Goal: Information Seeking & Learning: Check status

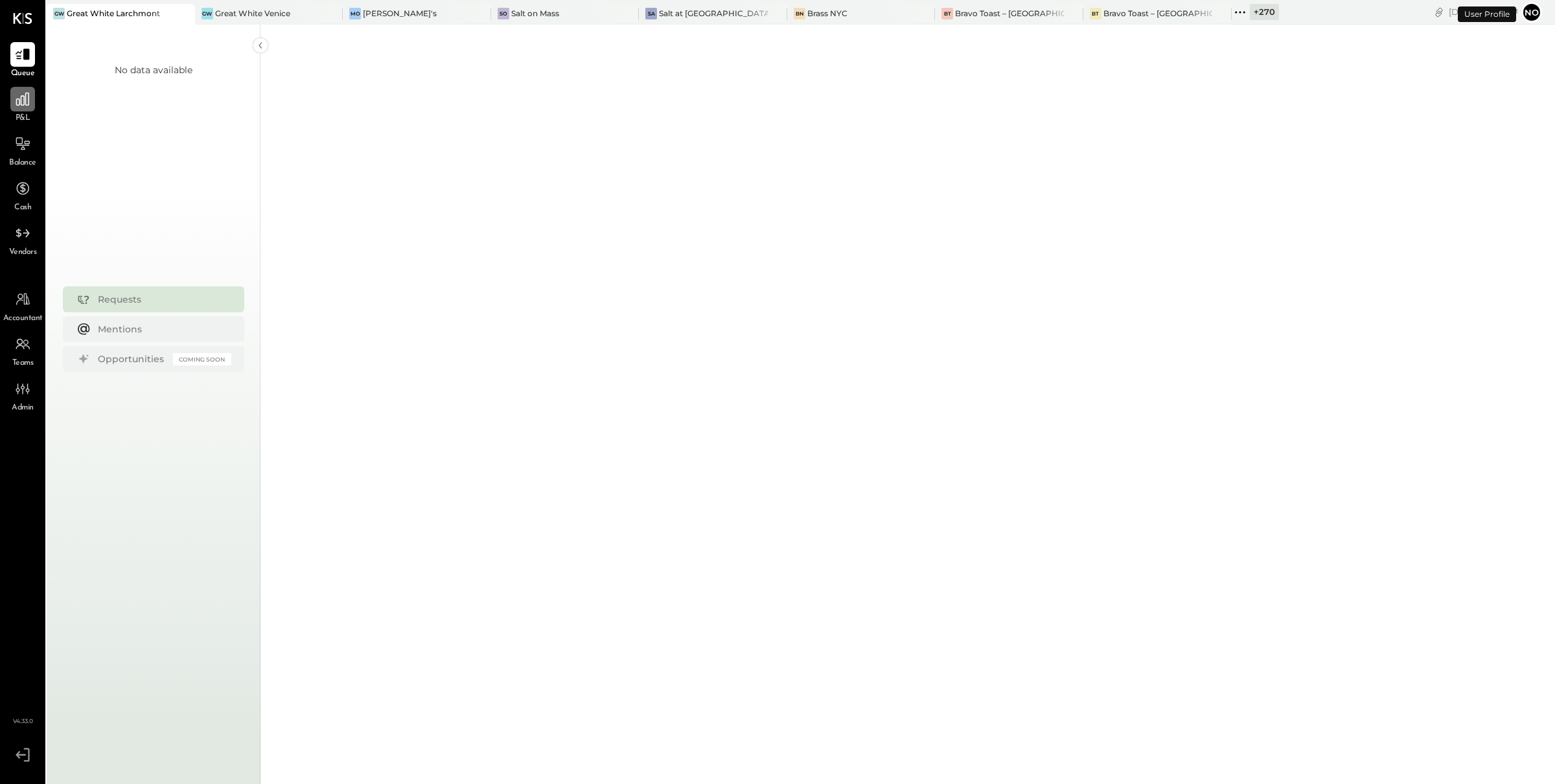
click at [23, 104] on icon at bounding box center [22, 99] width 17 height 17
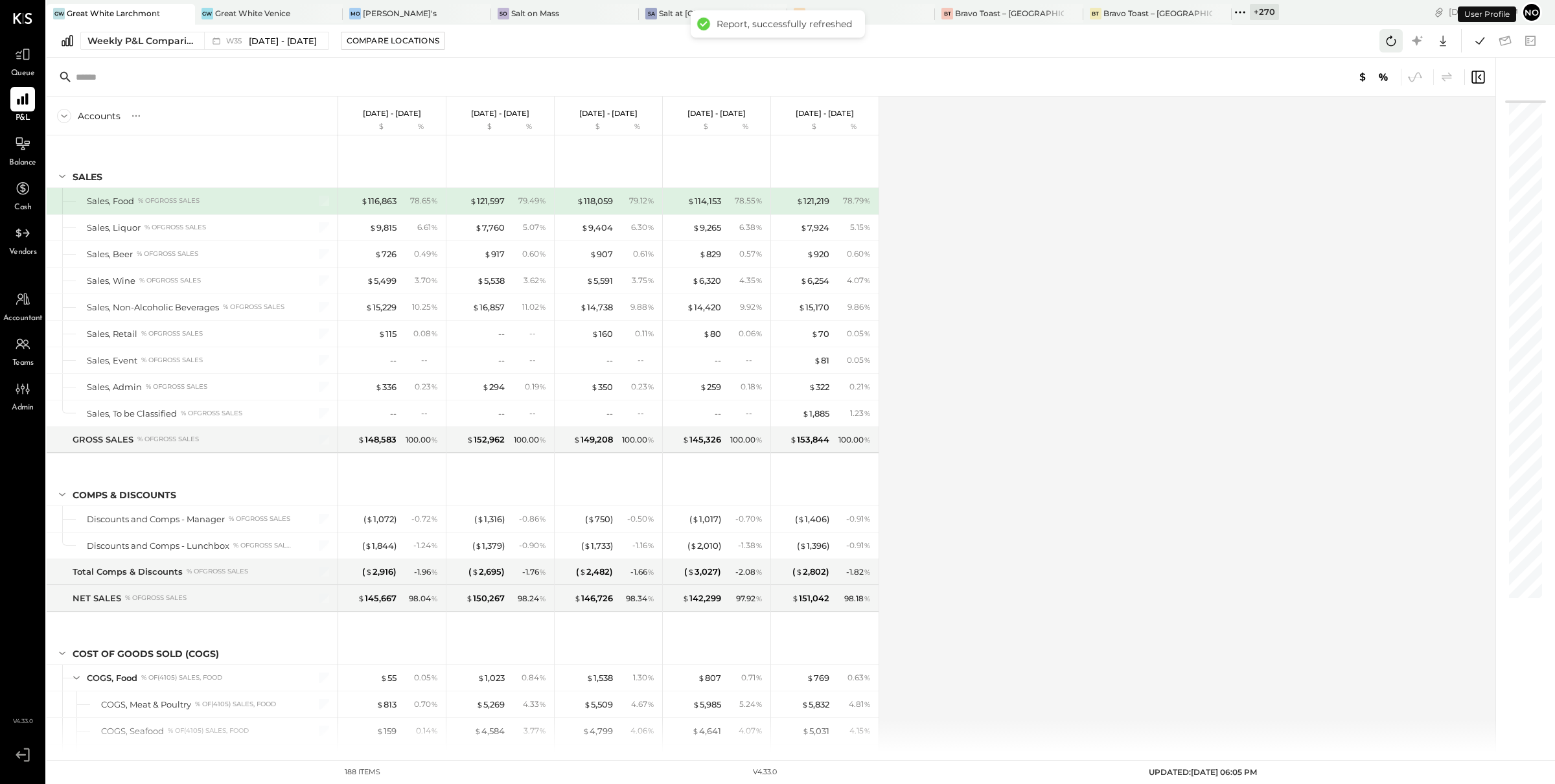
click at [1388, 42] on icon at bounding box center [1391, 41] width 17 height 17
click at [285, 38] on span "[DATE] - [DATE]" at bounding box center [283, 41] width 68 height 13
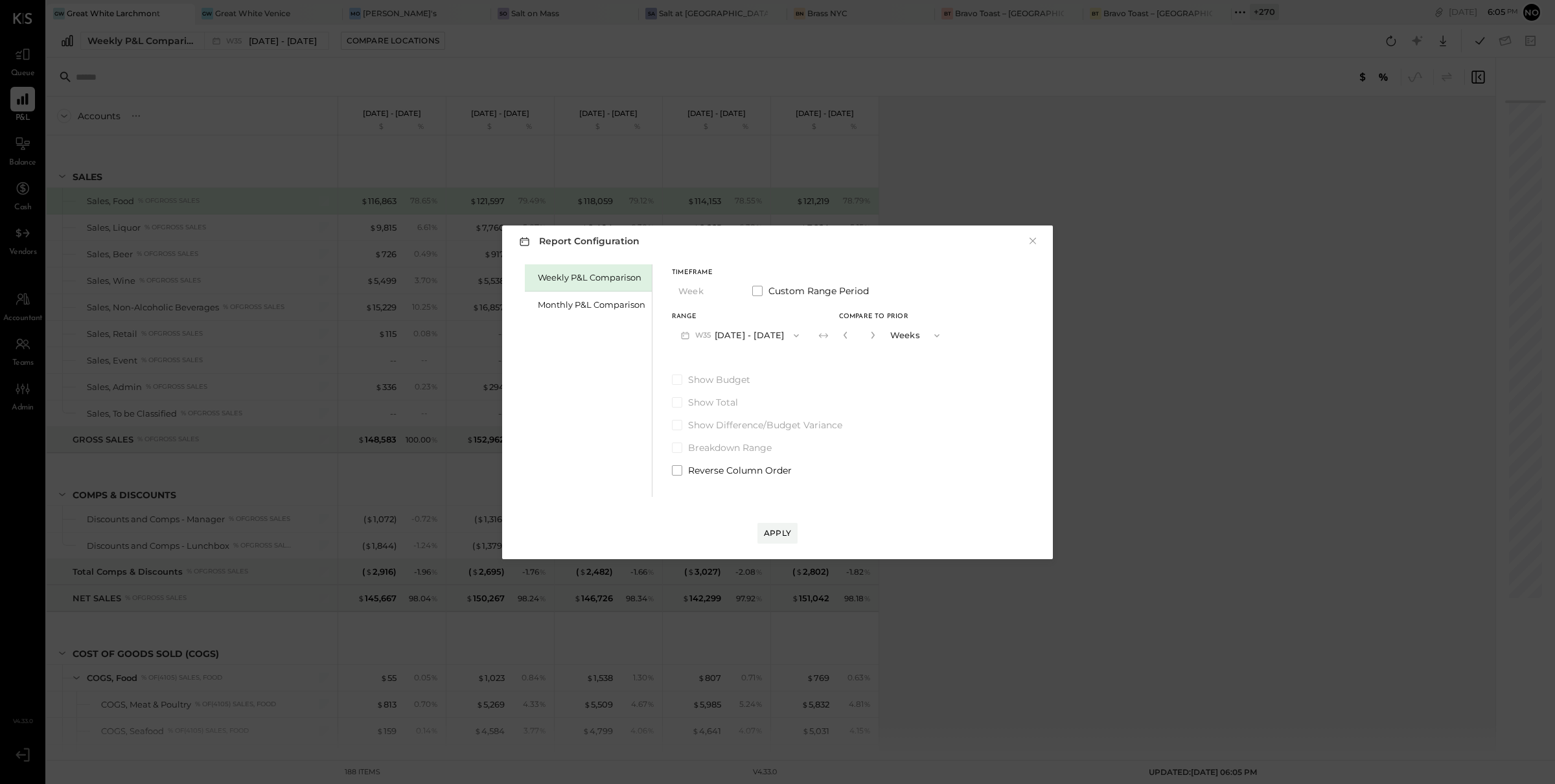
click at [732, 332] on button "W35 [DATE] - [DATE]" at bounding box center [740, 335] width 136 height 24
click at [743, 338] on span "[DATE] - [DATE]" at bounding box center [735, 336] width 61 height 11
click at [869, 338] on icon "button" at bounding box center [873, 334] width 8 height 8
type input "*"
click at [782, 529] on div "Apply" at bounding box center [777, 533] width 27 height 11
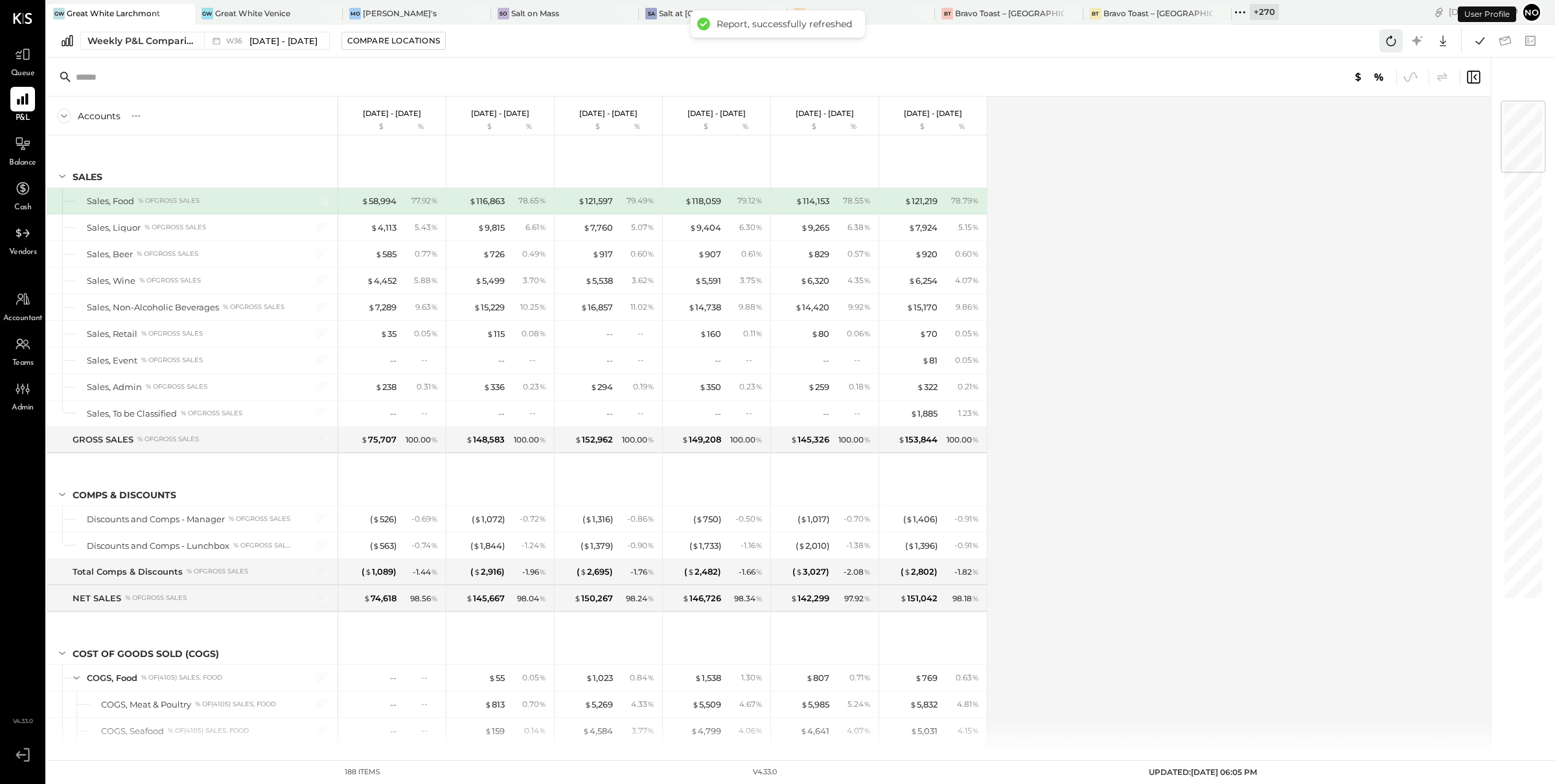
click at [1393, 38] on icon at bounding box center [1391, 41] width 17 height 17
click at [1393, 39] on icon at bounding box center [1391, 41] width 17 height 17
click at [1203, 308] on div "Accounts S % GL [DATE] - [DATE] $ % [DATE] - [DATE] $ % [DATE] - [DATE] $ % [DA…" at bounding box center [769, 424] width 1446 height 655
